Goal: Browse casually: Explore the website without a specific task or goal

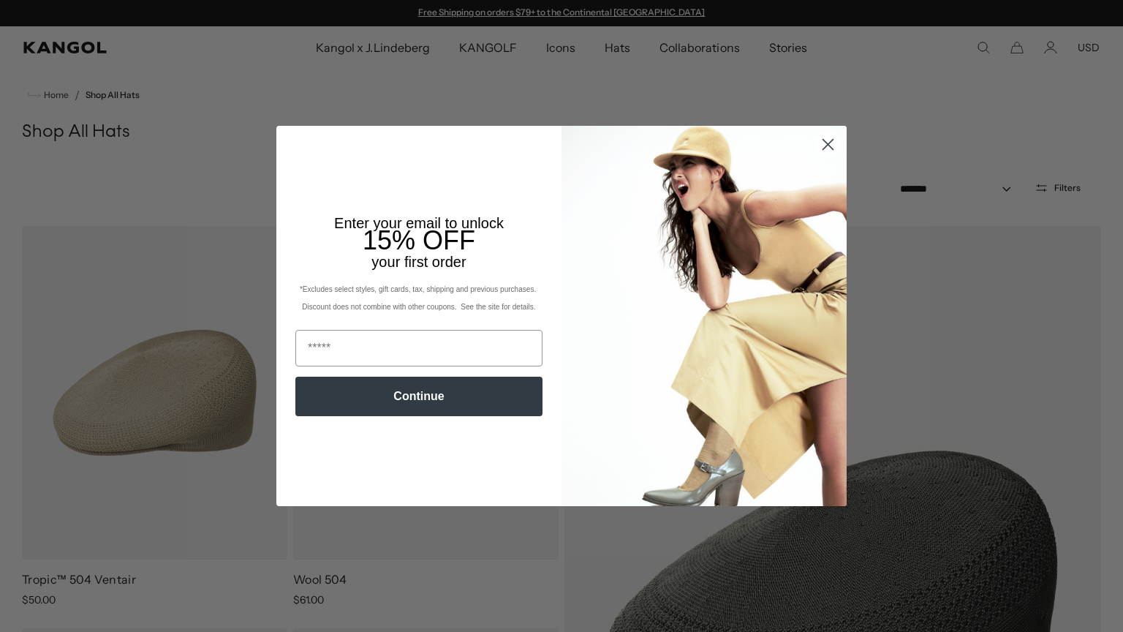
click at [826, 151] on circle "Close dialog" at bounding box center [828, 144] width 24 height 24
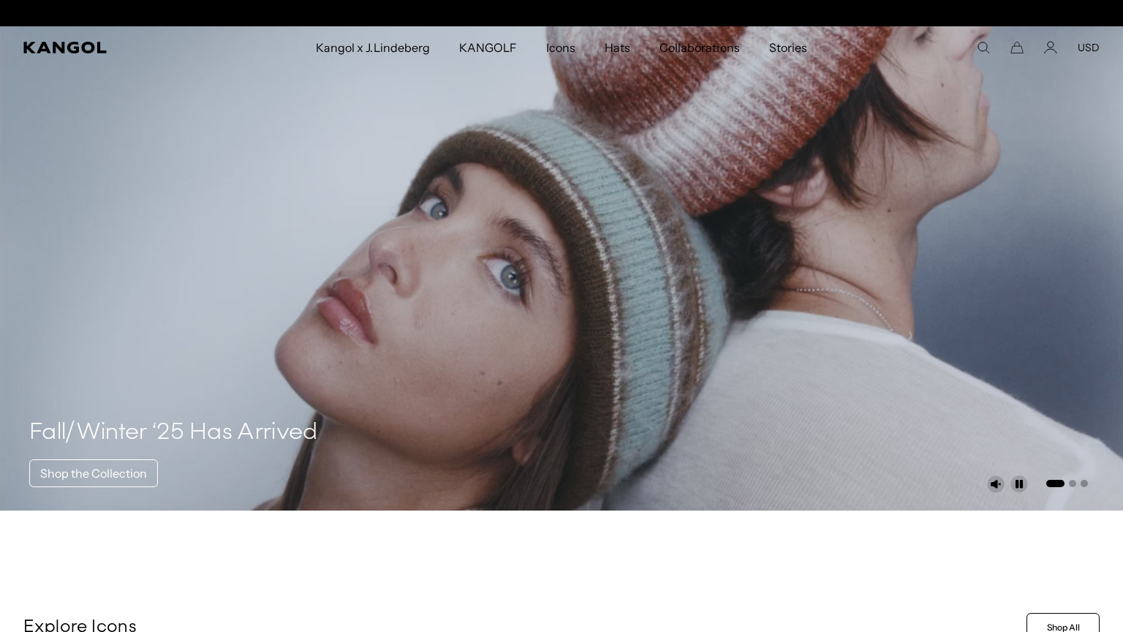
scroll to position [0, 301]
click at [273, 205] on video "1 of 3" at bounding box center [561, 268] width 1123 height 484
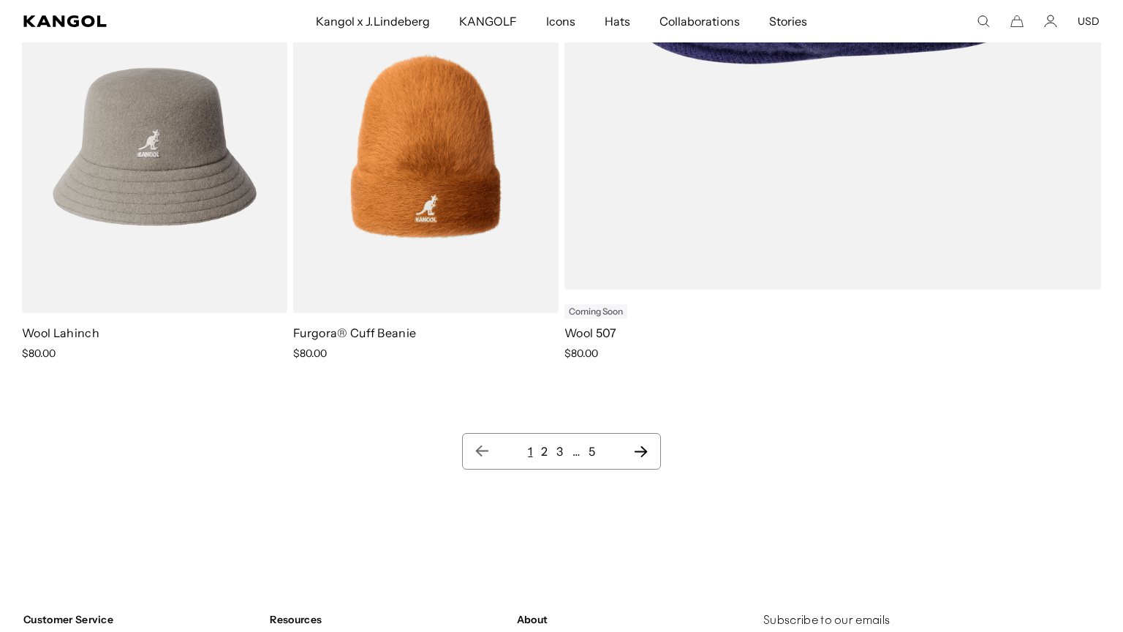
click at [538, 446] on ul "1 2 3 … 5" at bounding box center [561, 451] width 173 height 18
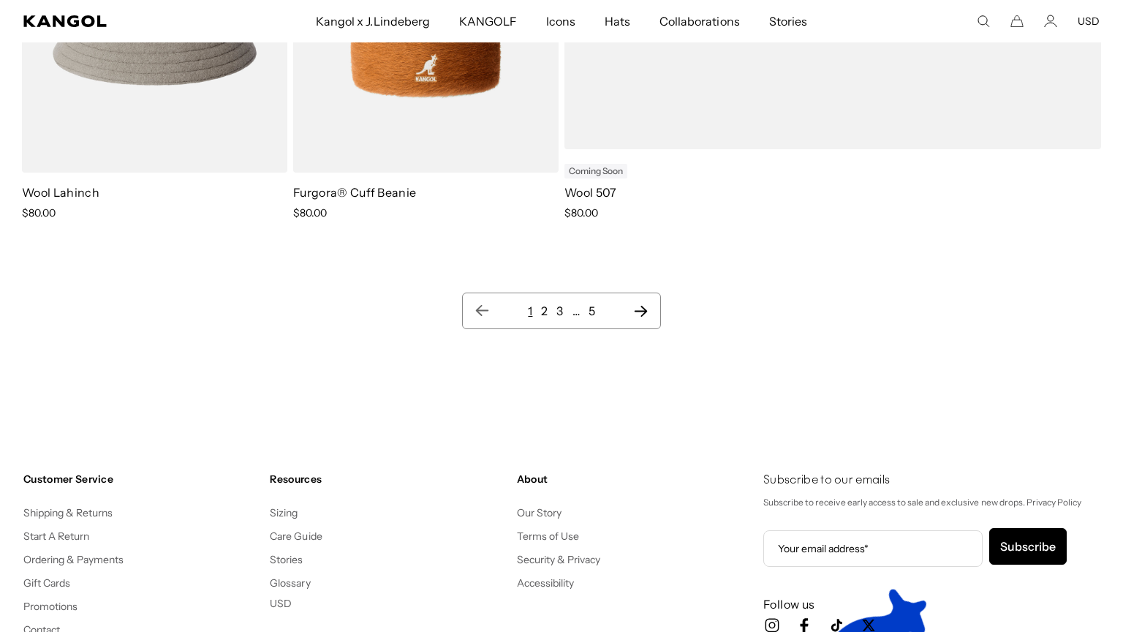
scroll to position [0, 301]
